Goal: Task Accomplishment & Management: Manage account settings

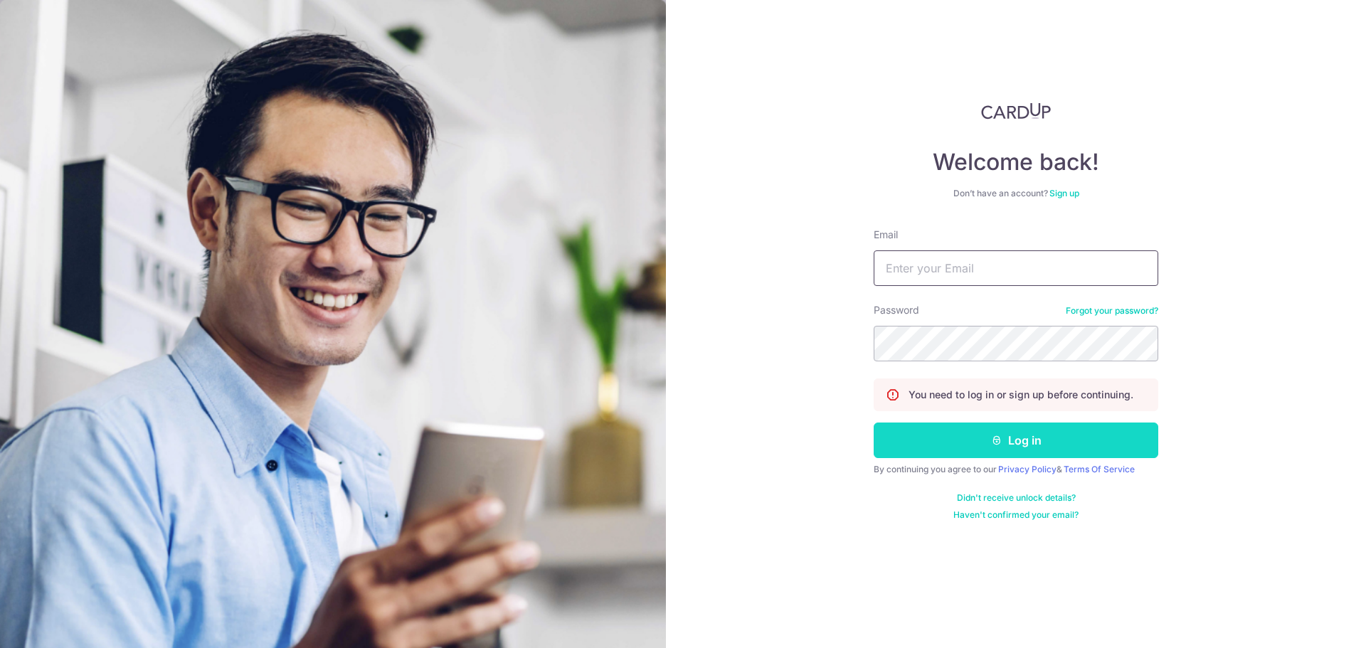
type input "[PERSON_NAME][EMAIL_ADDRESS][PERSON_NAME][DOMAIN_NAME]"
click at [996, 441] on icon "submit" at bounding box center [996, 440] width 11 height 11
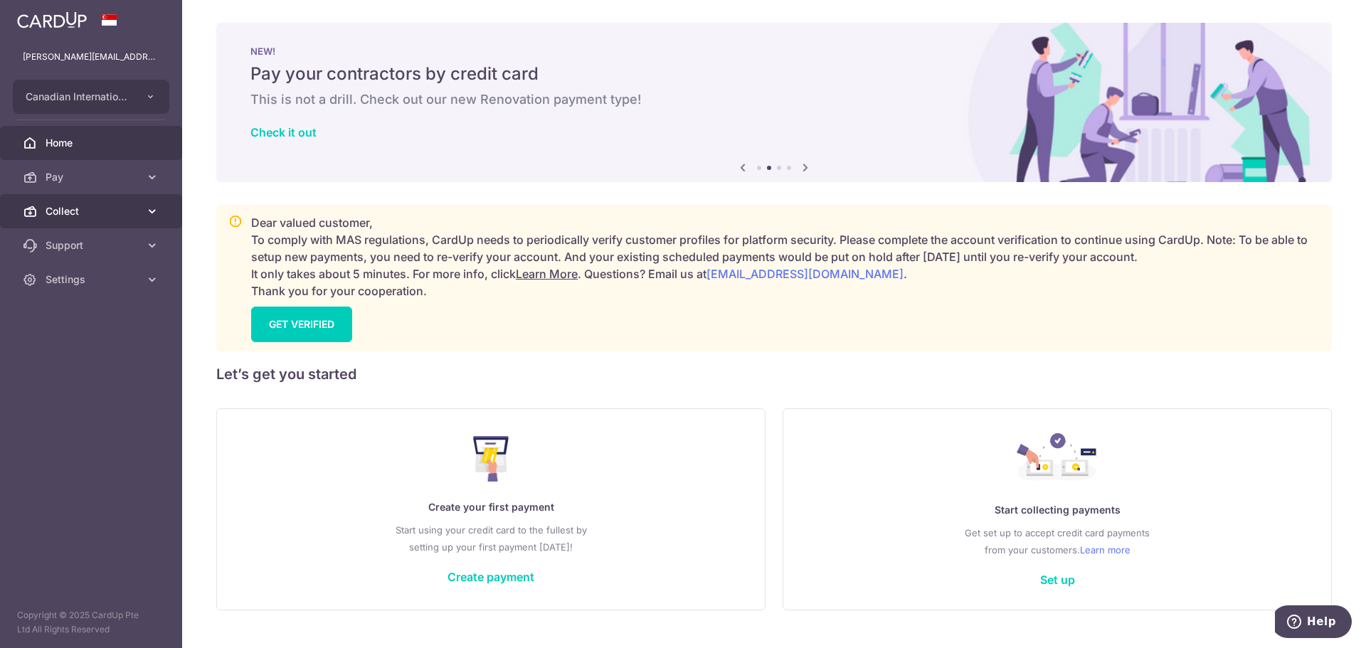
click at [72, 201] on link "Collect" at bounding box center [91, 211] width 182 height 34
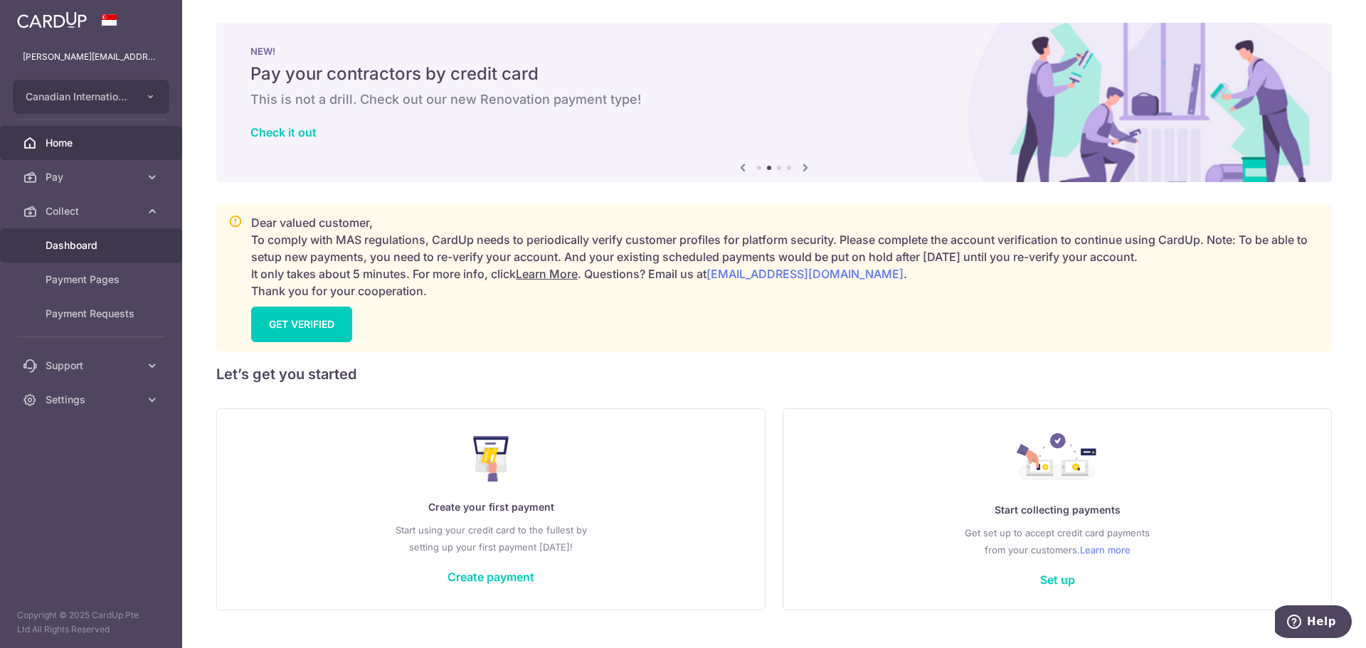
click at [58, 254] on link "Dashboard" at bounding box center [91, 245] width 182 height 34
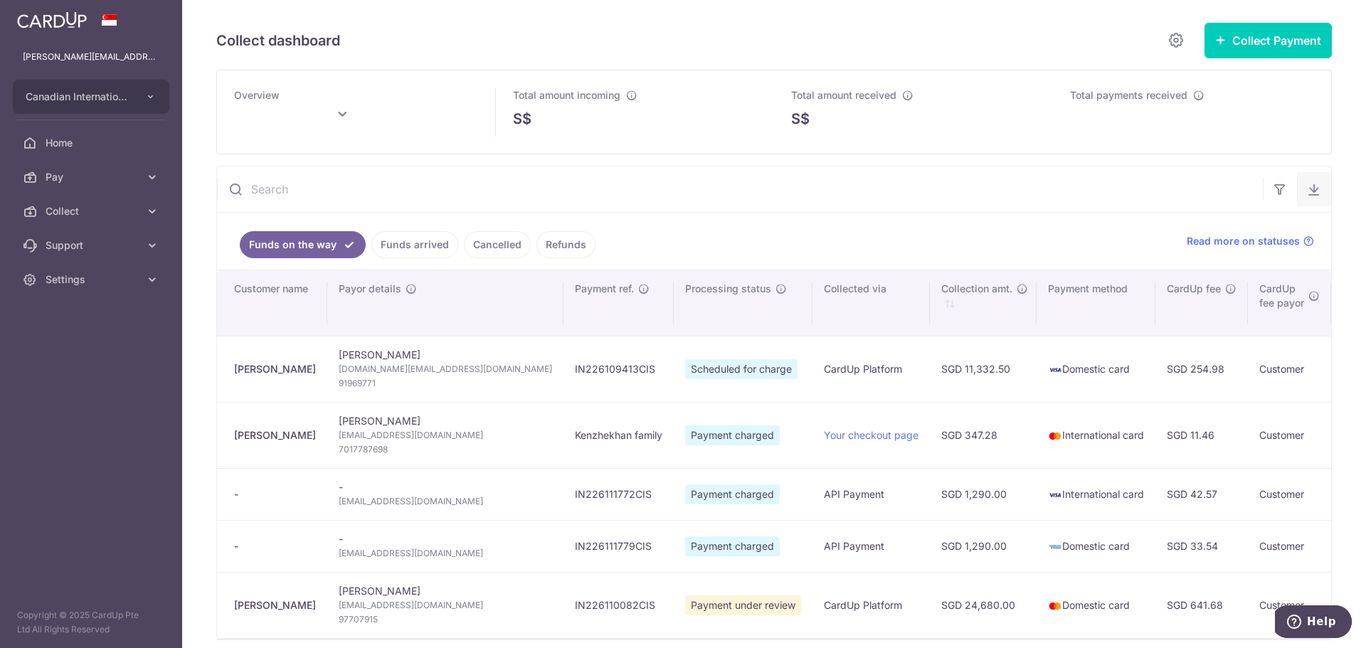
click at [1307, 196] on icon "button" at bounding box center [1314, 189] width 14 height 14
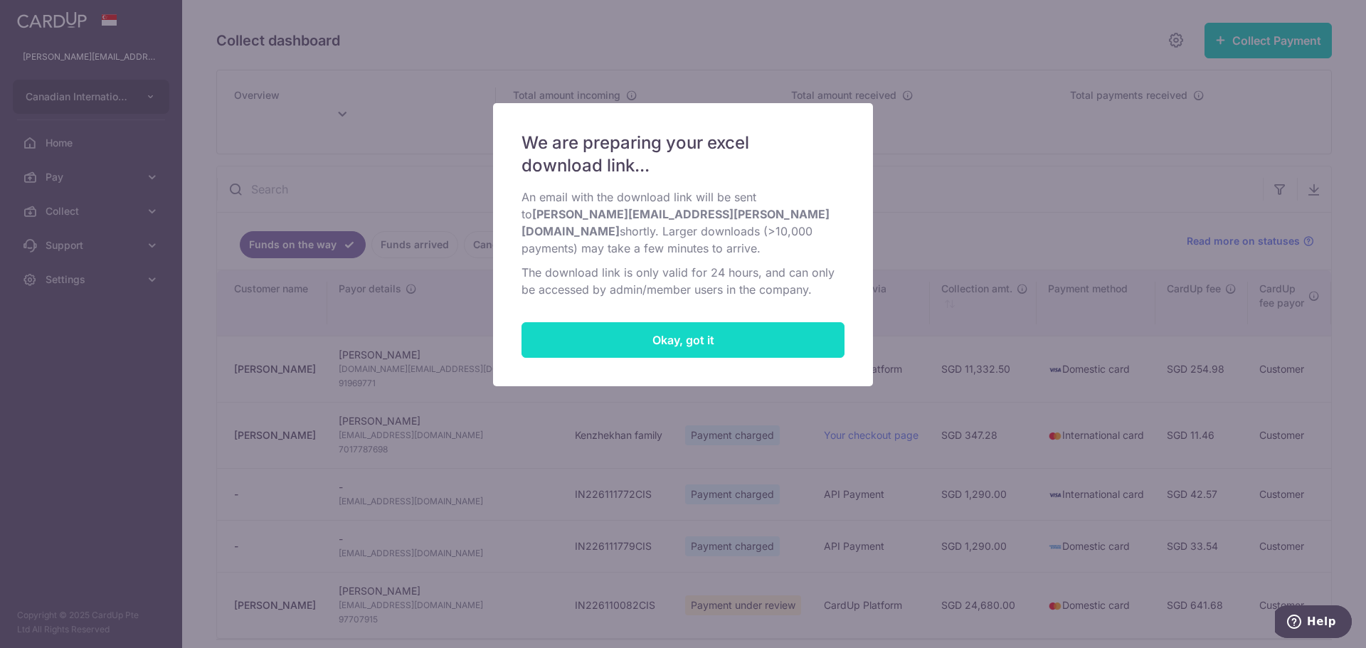
click at [578, 322] on button "Okay, got it" at bounding box center [682, 340] width 323 height 36
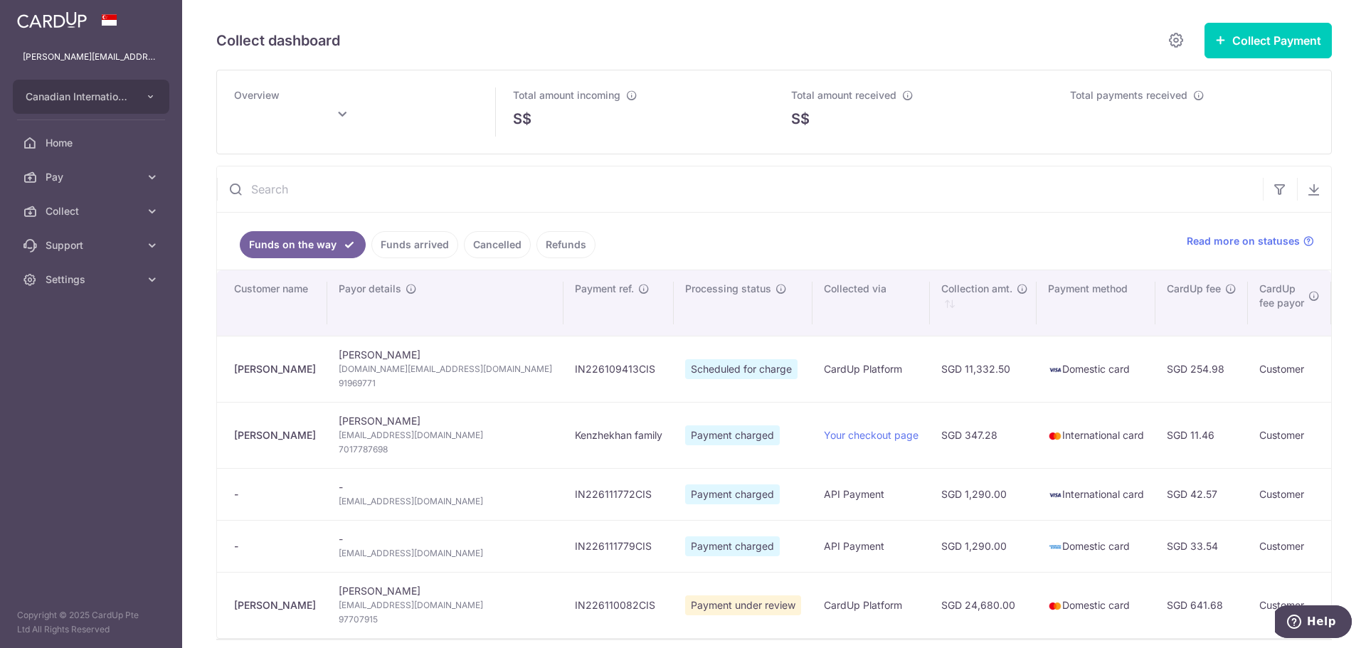
type input "[DATE]"
